Goal: Information Seeking & Learning: Compare options

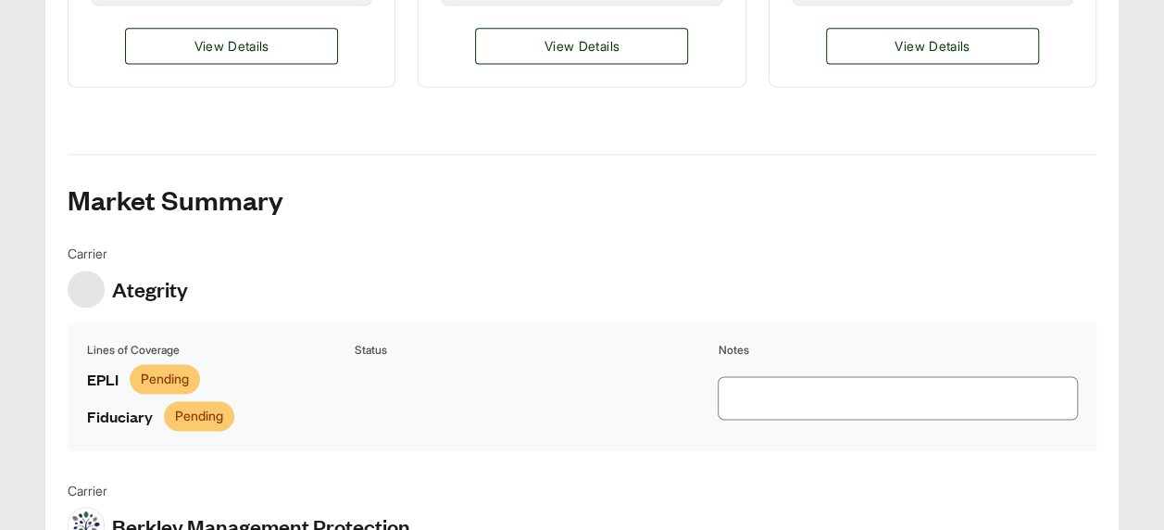
scroll to position [1194, 0]
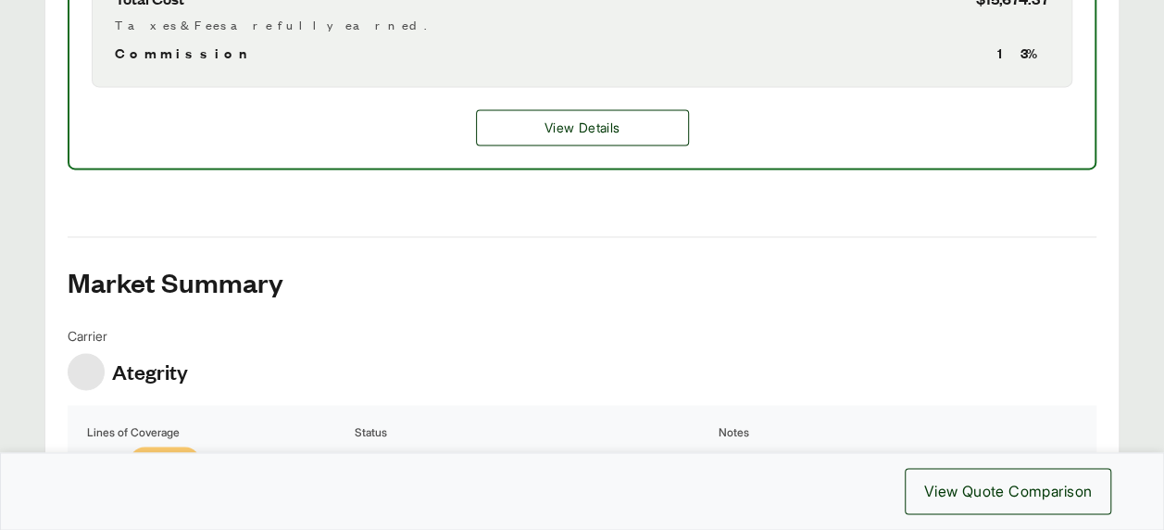
scroll to position [1111, 0]
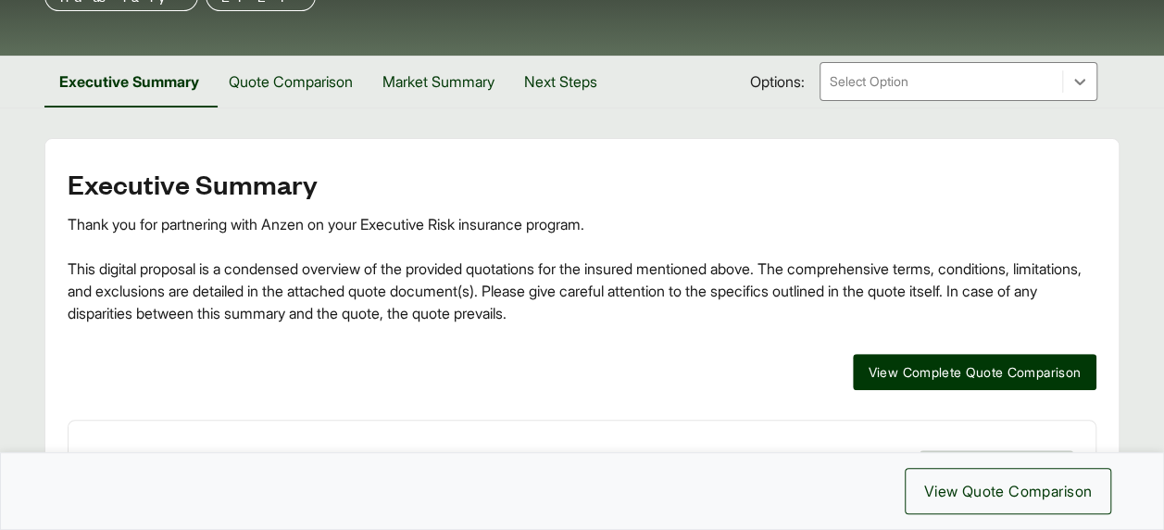
scroll to position [152, 0]
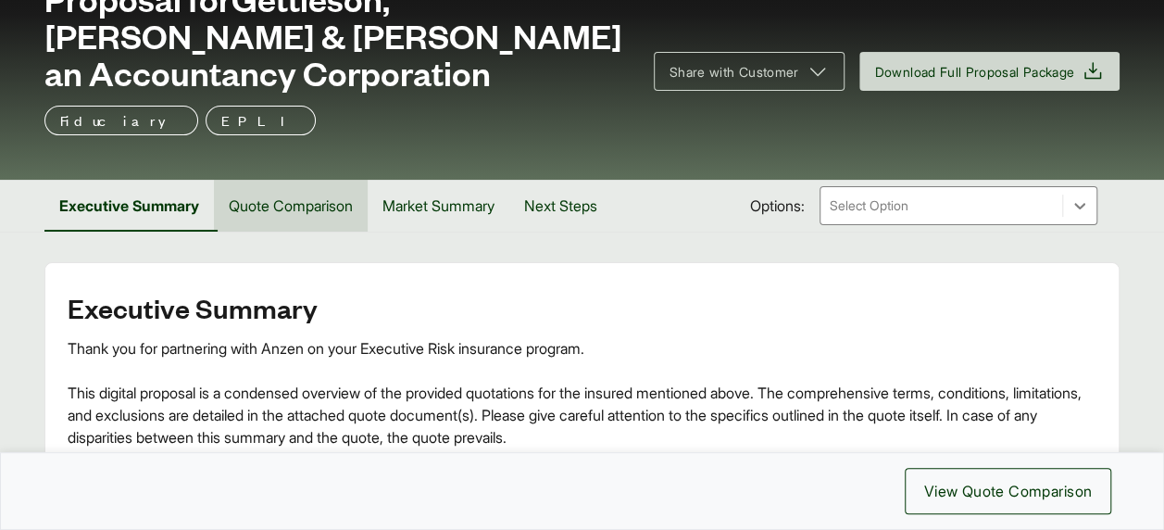
click at [258, 200] on button "Quote Comparison" at bounding box center [291, 206] width 154 height 52
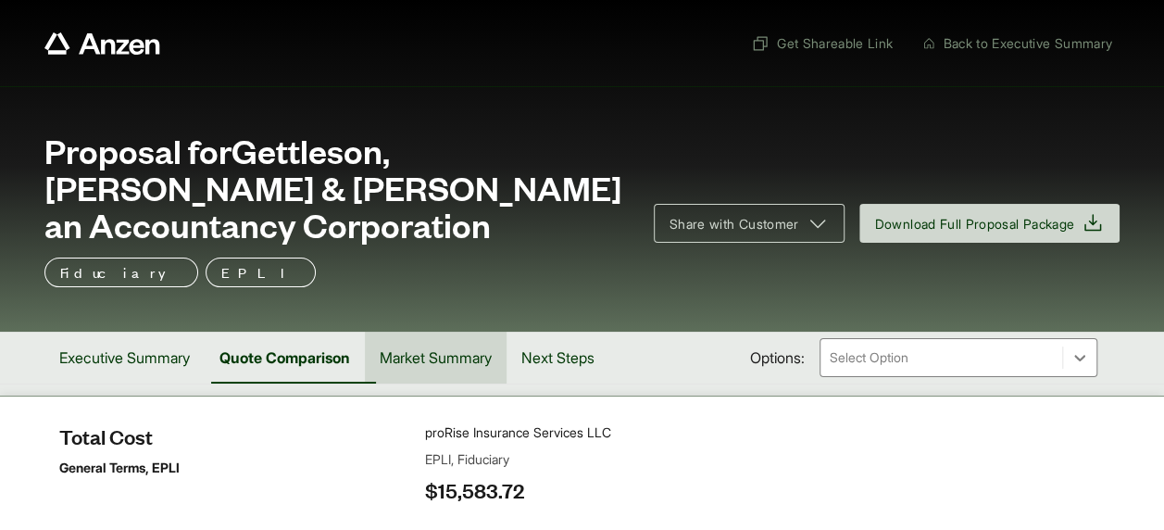
click at [465, 350] on button "Market Summary" at bounding box center [436, 357] width 142 height 52
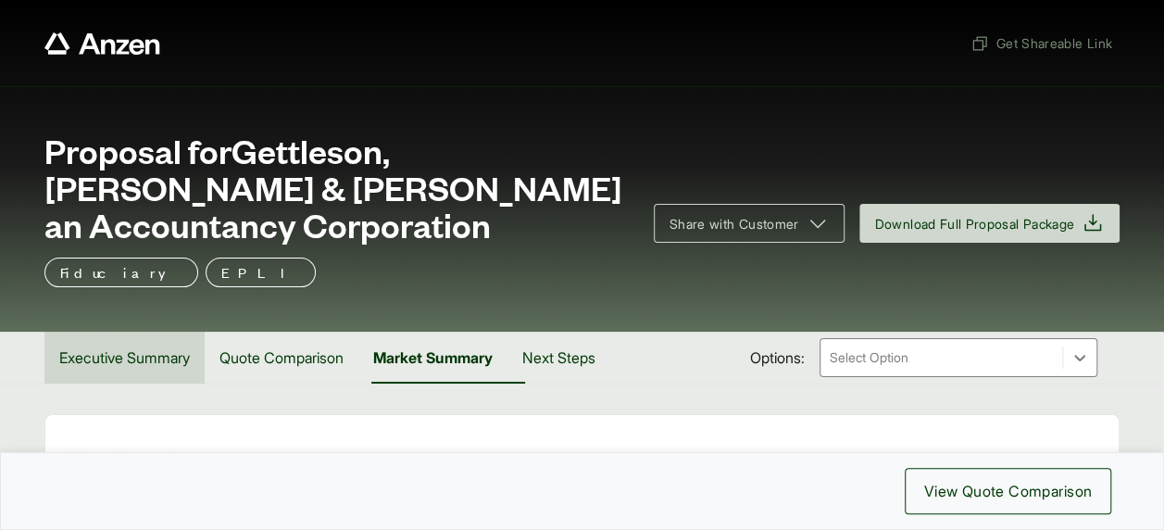
drag, startPoint x: 115, startPoint y: 360, endPoint x: 128, endPoint y: 359, distance: 13.0
click at [115, 359] on button "Executive Summary" at bounding box center [124, 357] width 160 height 52
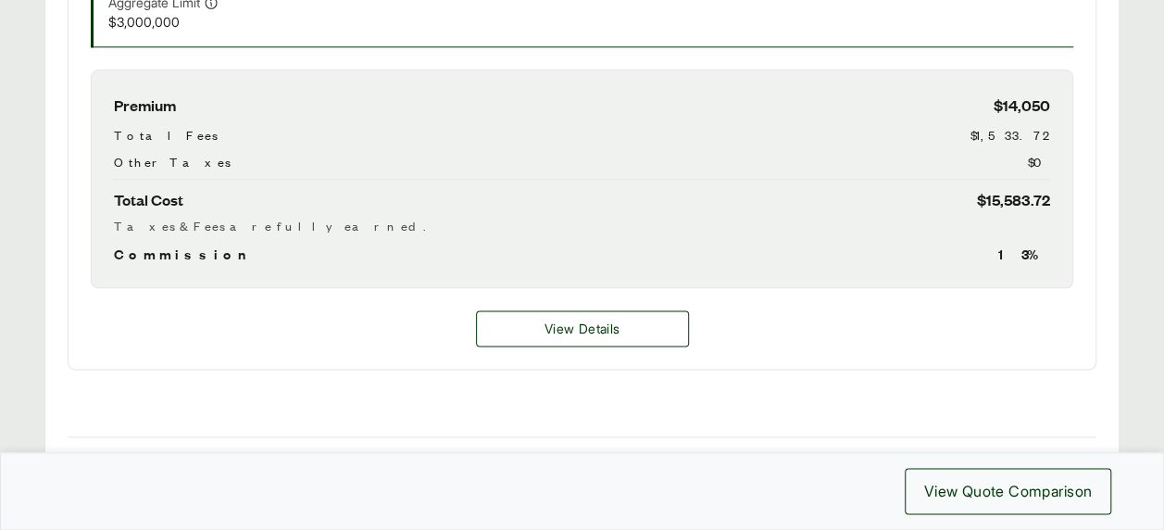
scroll to position [1019, 0]
click at [574, 325] on span "View Details" at bounding box center [581, 328] width 75 height 19
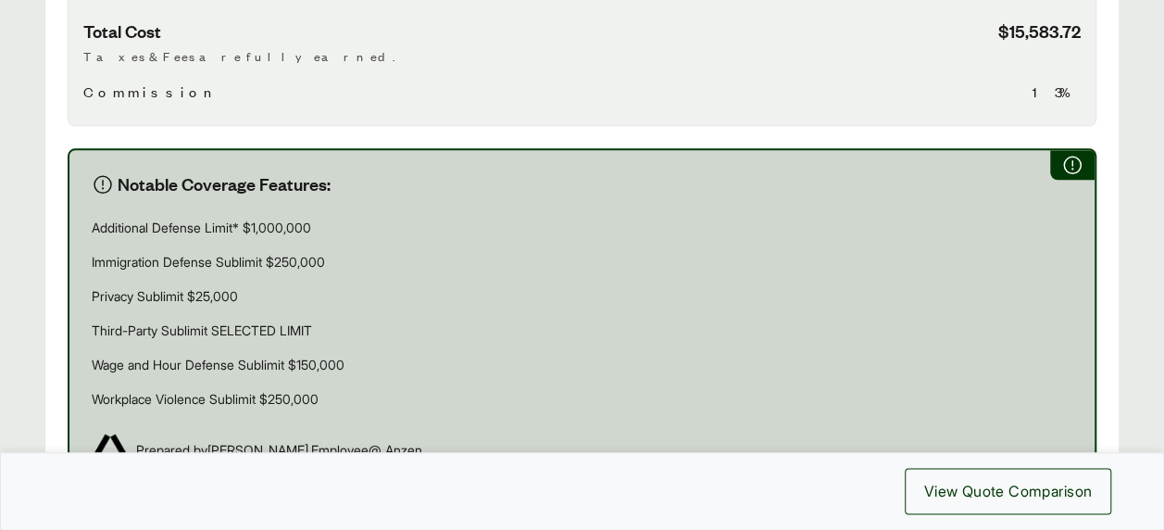
scroll to position [1542, 0]
